Goal: Task Accomplishment & Management: Manage account settings

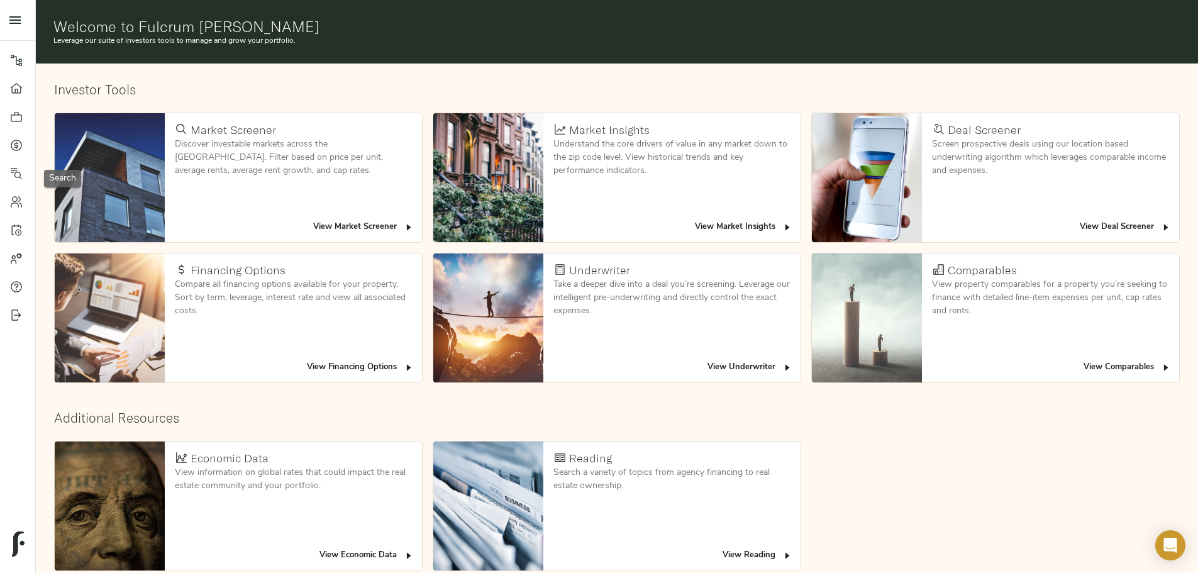
click at [16, 172] on icon at bounding box center [16, 173] width 11 height 11
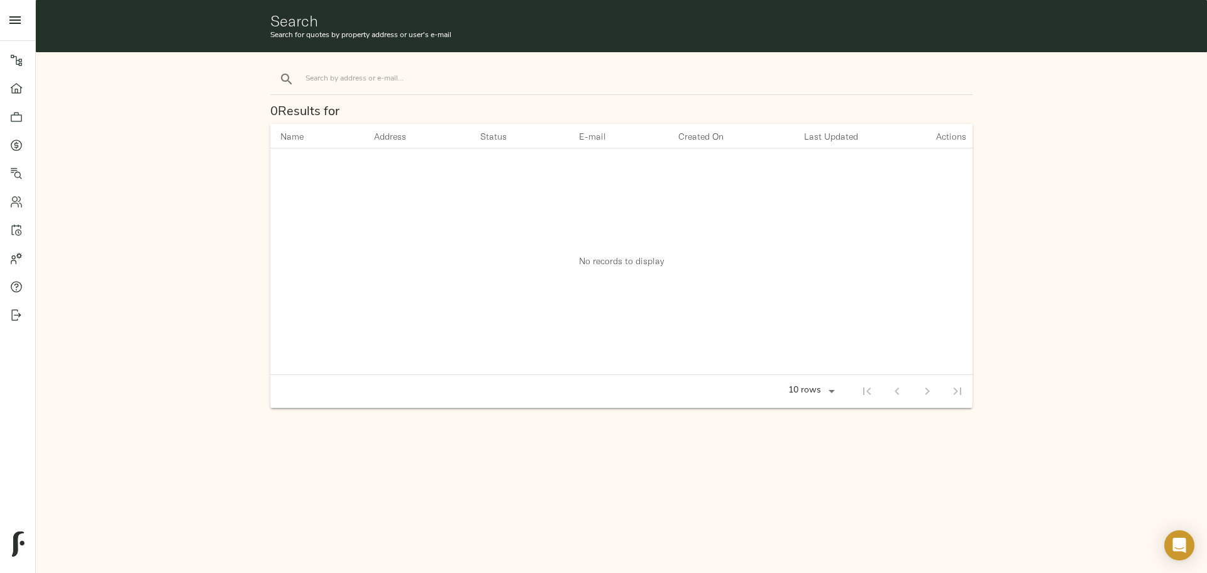
click at [362, 81] on input "search" at bounding box center [413, 78] width 214 height 17
type input "grand monarch"
click at [273, 65] on button "search" at bounding box center [287, 79] width 28 height 28
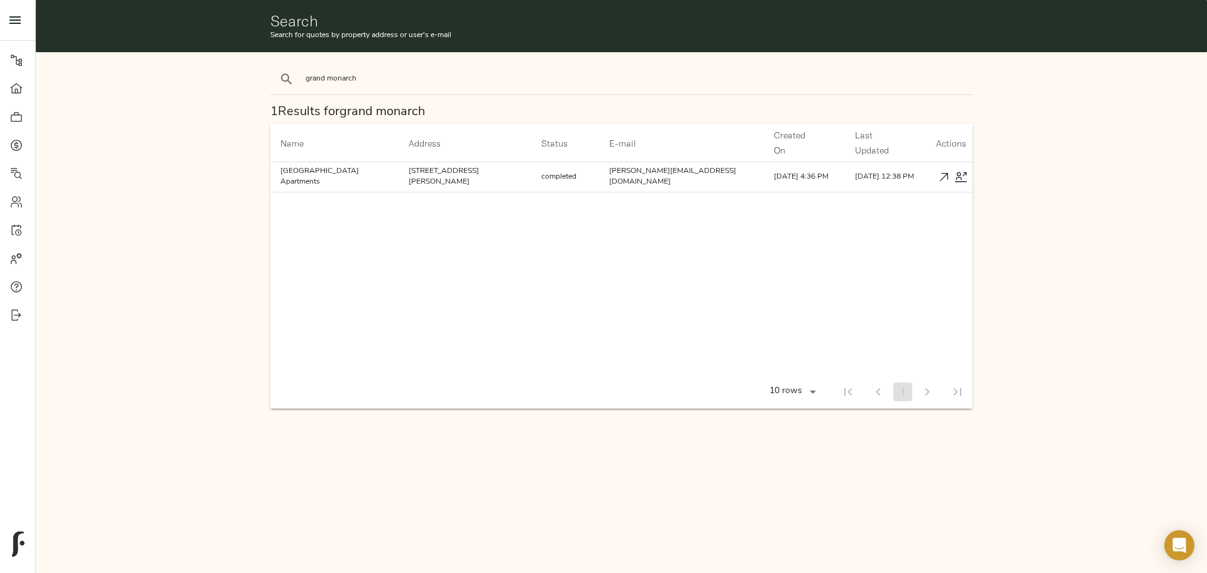
click at [169, 185] on div "grand monarch 1 Results for grand monarch Name arrow_downward Address arrow_dow…" at bounding box center [622, 236] width 1182 height 379
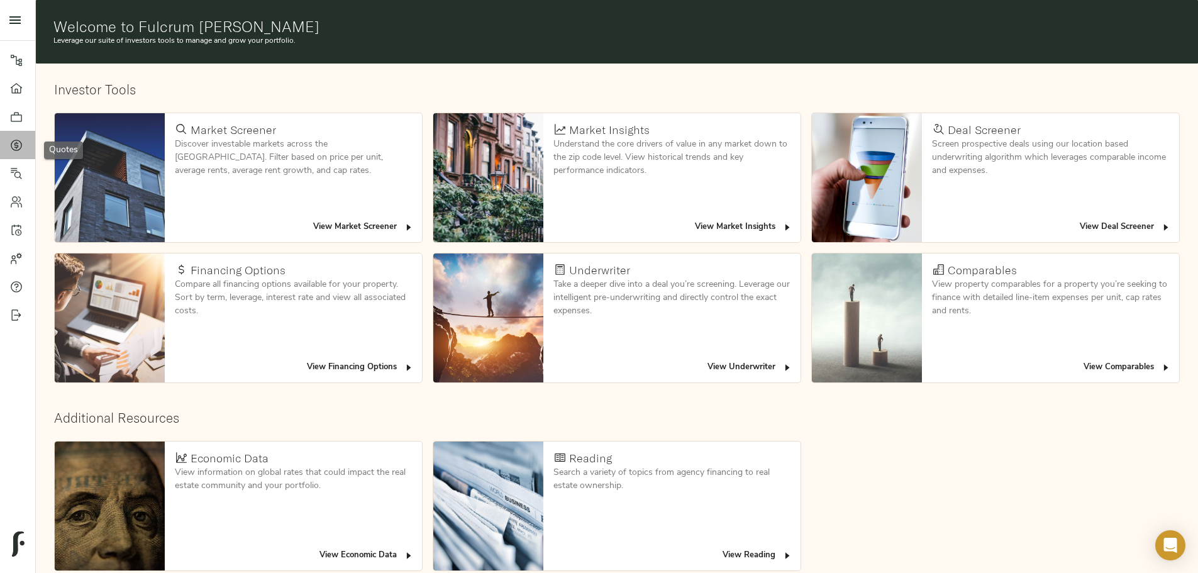
click at [4, 145] on link "Quotes" at bounding box center [17, 145] width 35 height 28
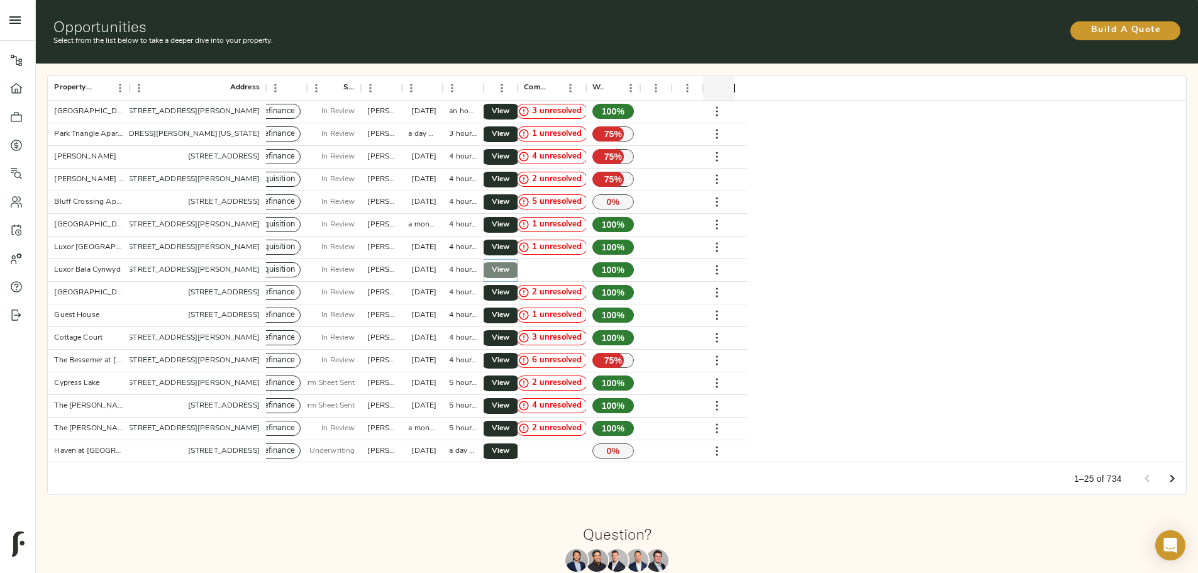
click at [521, 262] on link "View" at bounding box center [500, 270] width 40 height 16
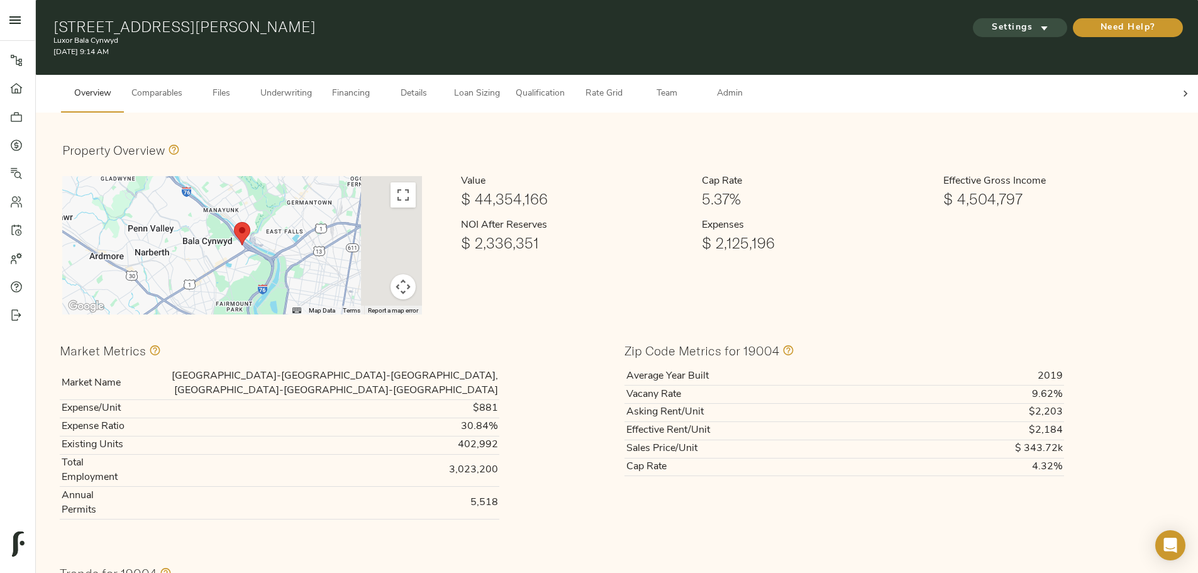
click at [985, 20] on span "Settings" at bounding box center [1019, 28] width 69 height 16
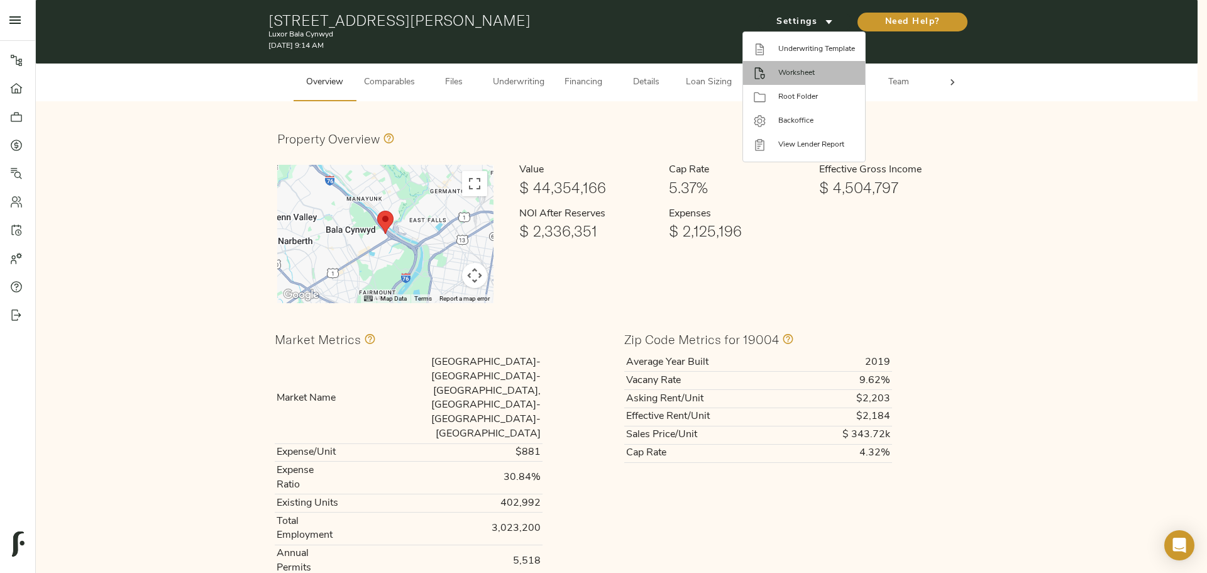
click at [806, 68] on span "Worksheet" at bounding box center [817, 72] width 77 height 11
click at [502, 106] on div at bounding box center [603, 286] width 1207 height 573
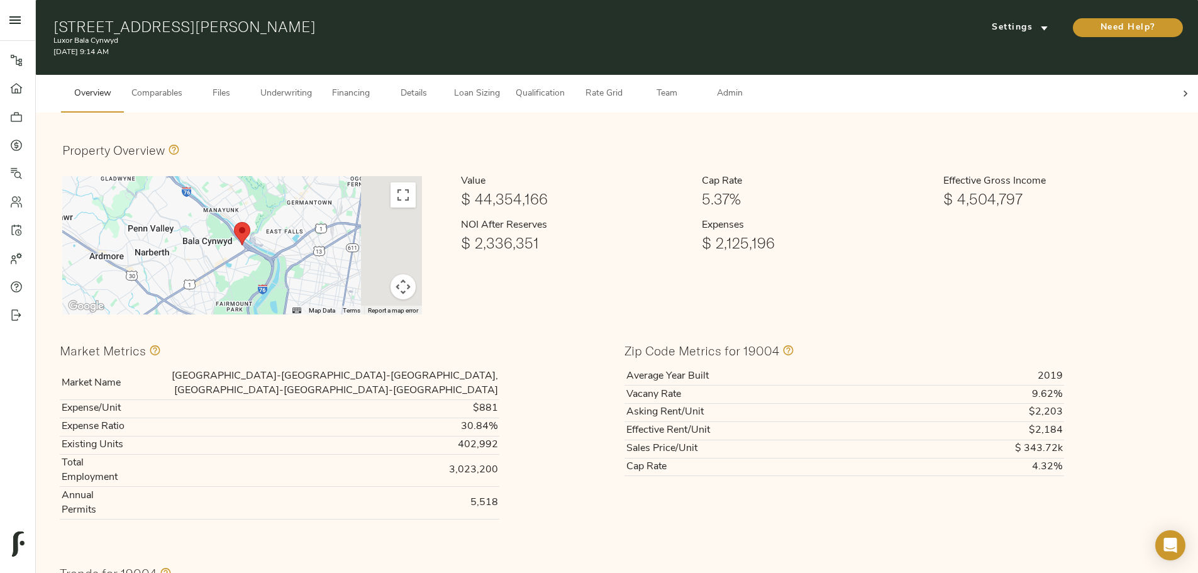
click at [1179, 87] on icon at bounding box center [1185, 93] width 13 height 13
click at [753, 86] on span "Admin" at bounding box center [730, 94] width 48 height 16
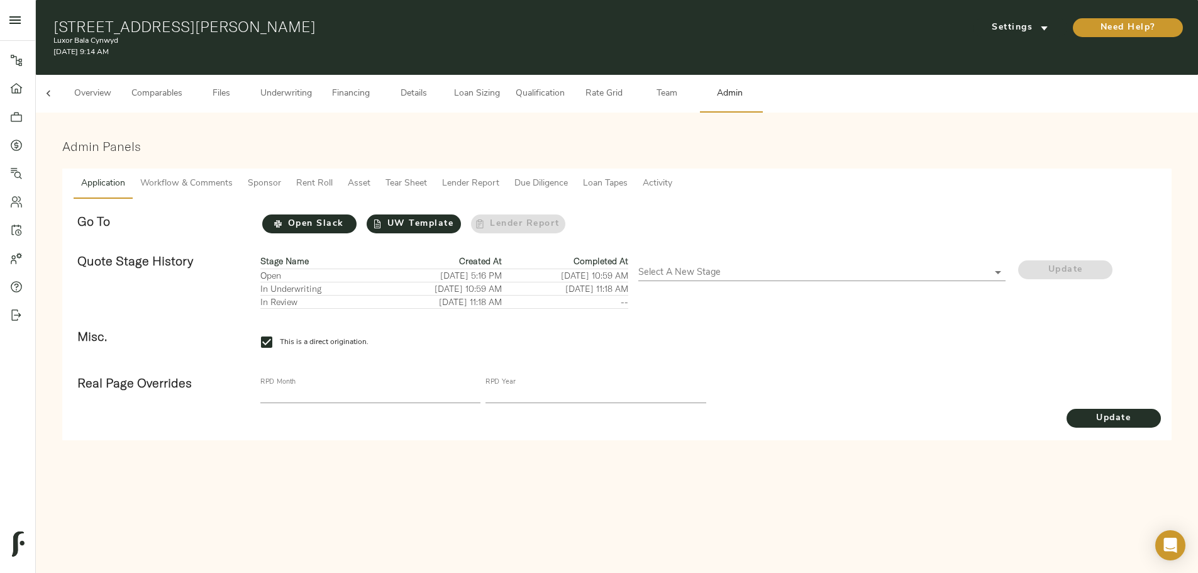
scroll to position [0, 49]
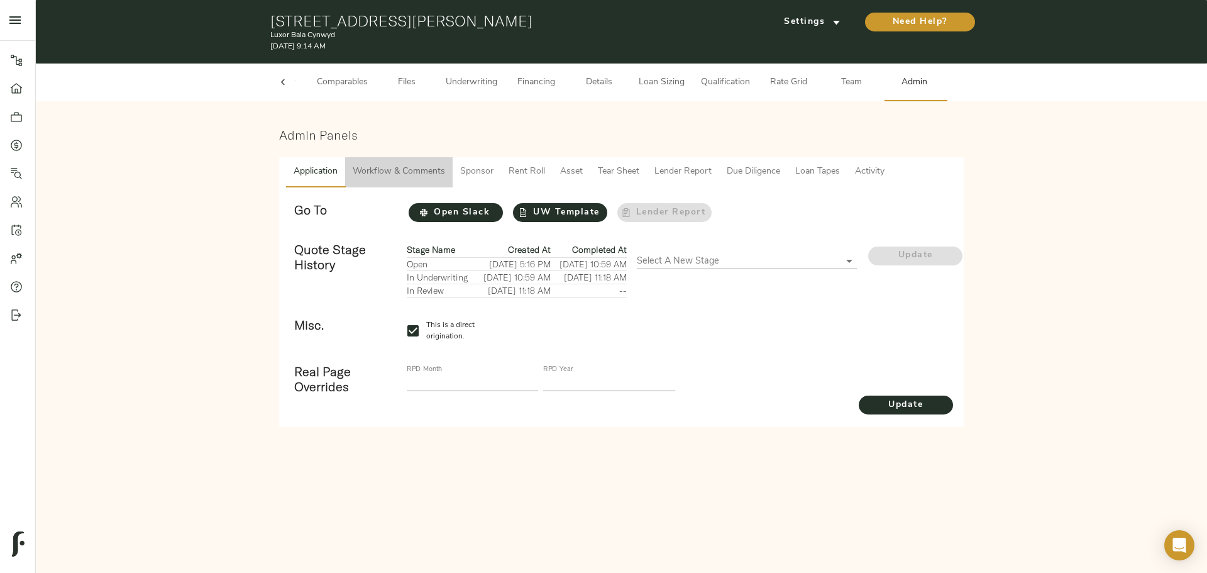
click at [413, 172] on span "Workflow & Comments" at bounding box center [399, 172] width 92 height 16
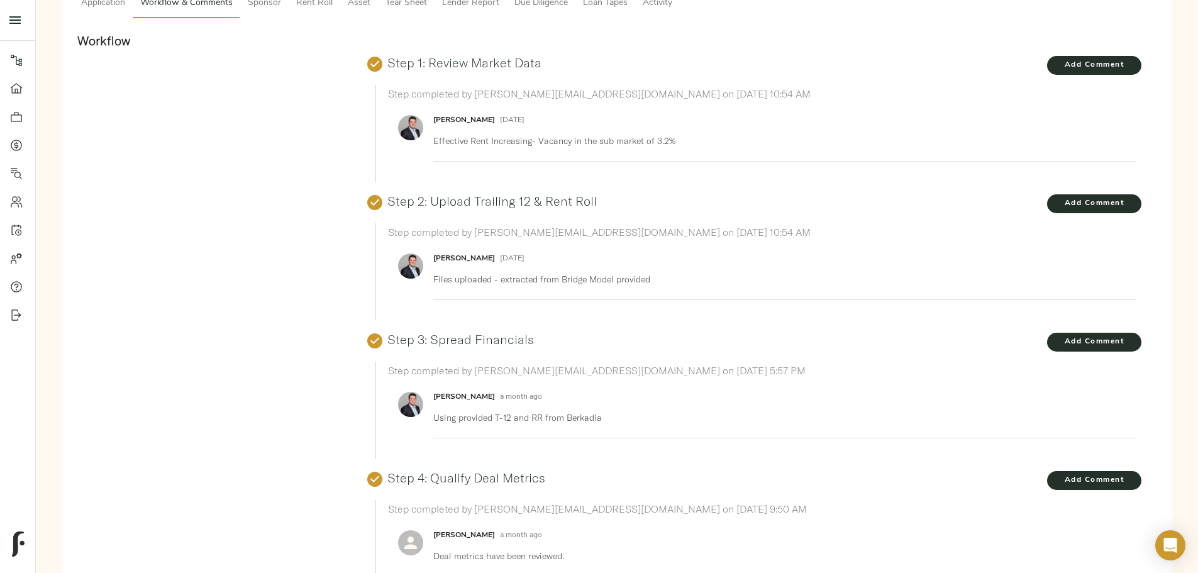
scroll to position [174, 0]
